Goal: Task Accomplishment & Management: Use online tool/utility

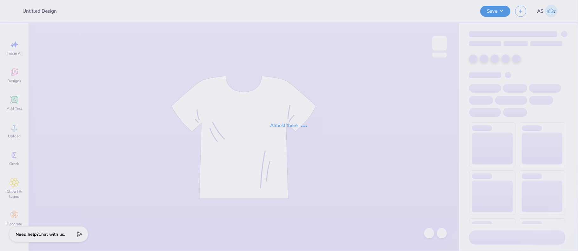
type input "AMA Merch [DATE]-[DATE]"
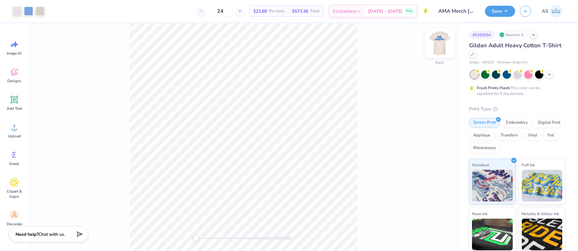
click at [437, 41] on img at bounding box center [439, 42] width 25 height 25
click at [441, 39] on img at bounding box center [439, 42] width 25 height 25
click at [15, 10] on div at bounding box center [17, 10] width 9 height 9
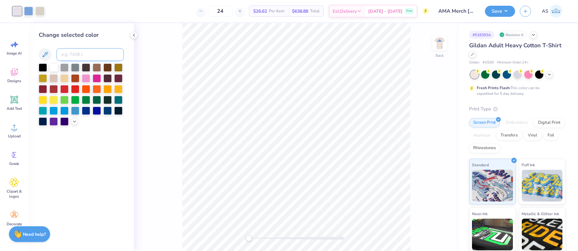
click at [79, 55] on input at bounding box center [90, 54] width 67 height 13
type input "659"
click at [38, 11] on div at bounding box center [40, 10] width 9 height 9
click at [74, 54] on input at bounding box center [90, 54] width 67 height 13
type input "659"
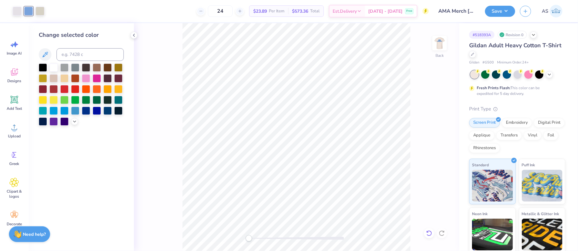
click at [430, 235] on icon at bounding box center [429, 233] width 6 height 6
click at [430, 234] on icon at bounding box center [429, 233] width 6 height 6
